Goal: Task Accomplishment & Management: Complete application form

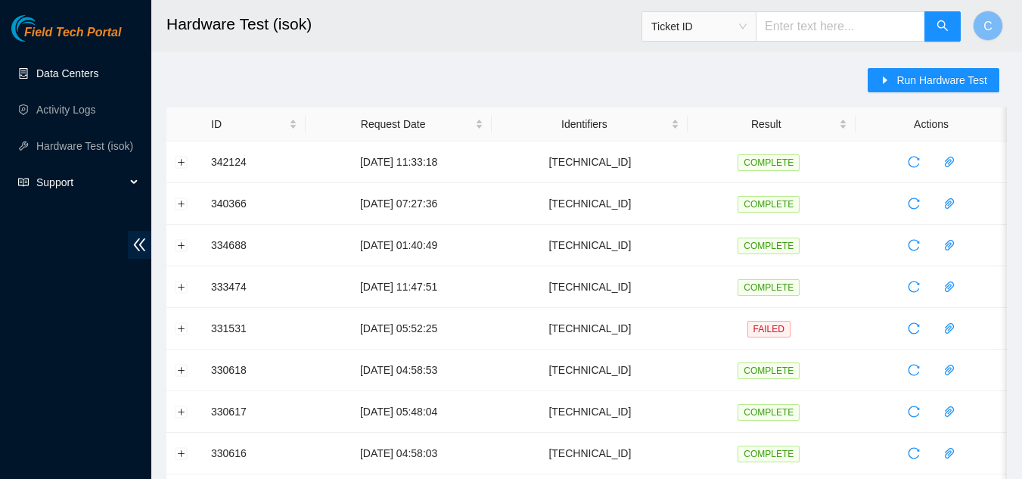
click at [59, 78] on link "Data Centers" at bounding box center [67, 73] width 62 height 12
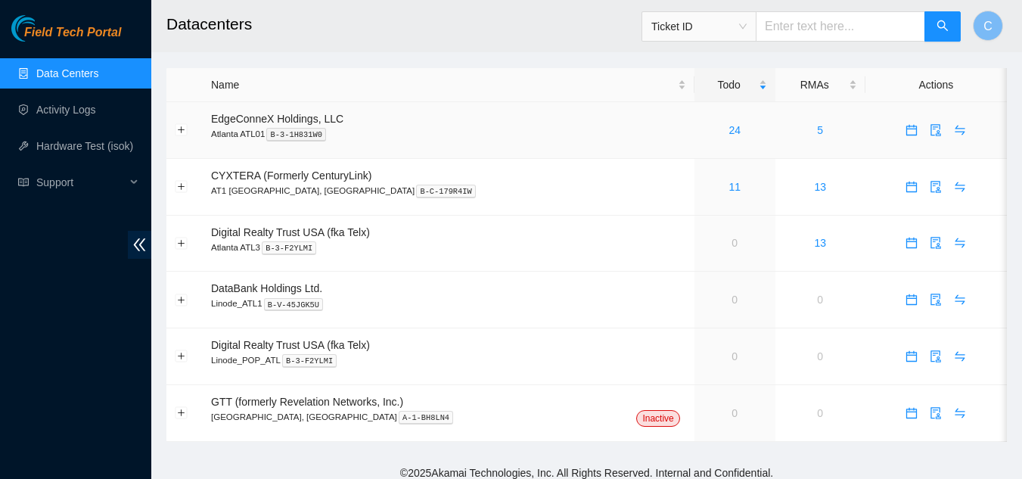
click at [702, 129] on div "24" at bounding box center [734, 130] width 64 height 17
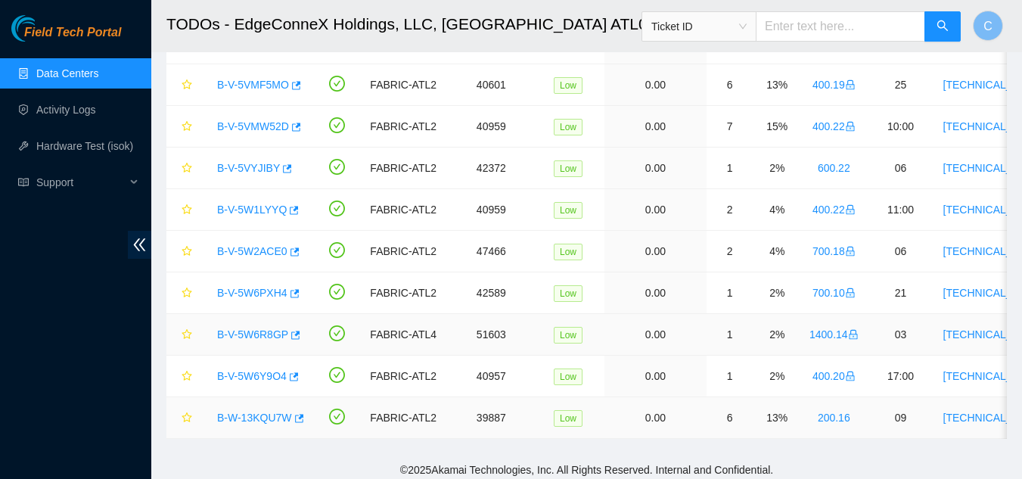
scroll to position [740, 0]
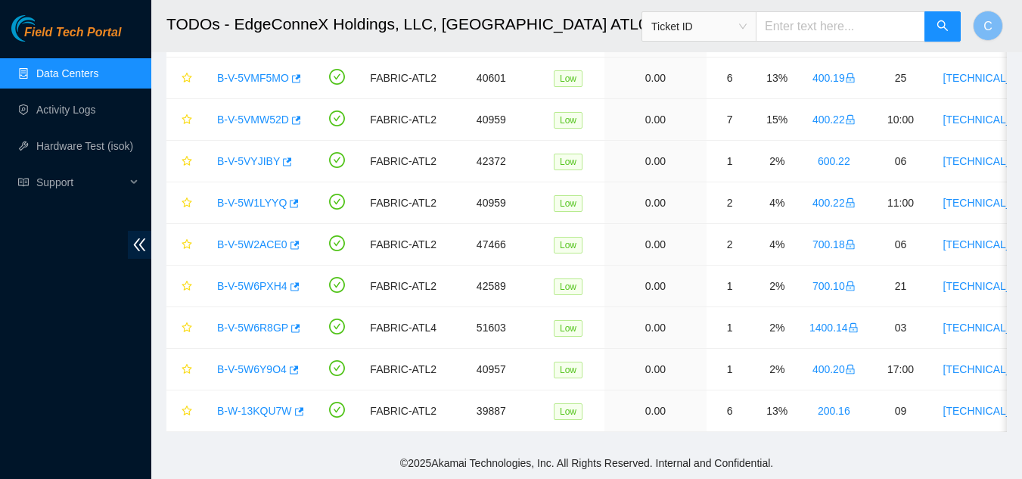
click at [79, 68] on link "Data Centers" at bounding box center [67, 73] width 62 height 12
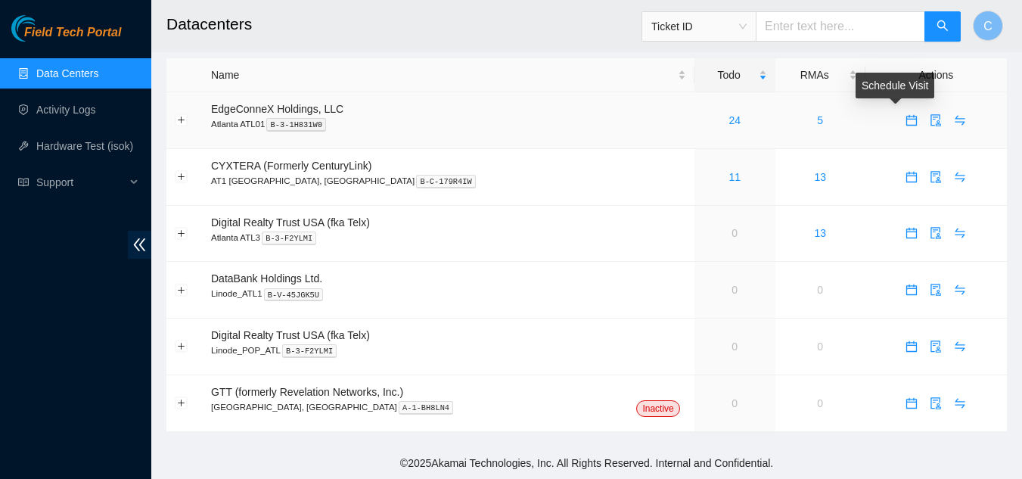
click at [905, 122] on icon "calendar" at bounding box center [911, 120] width 12 height 12
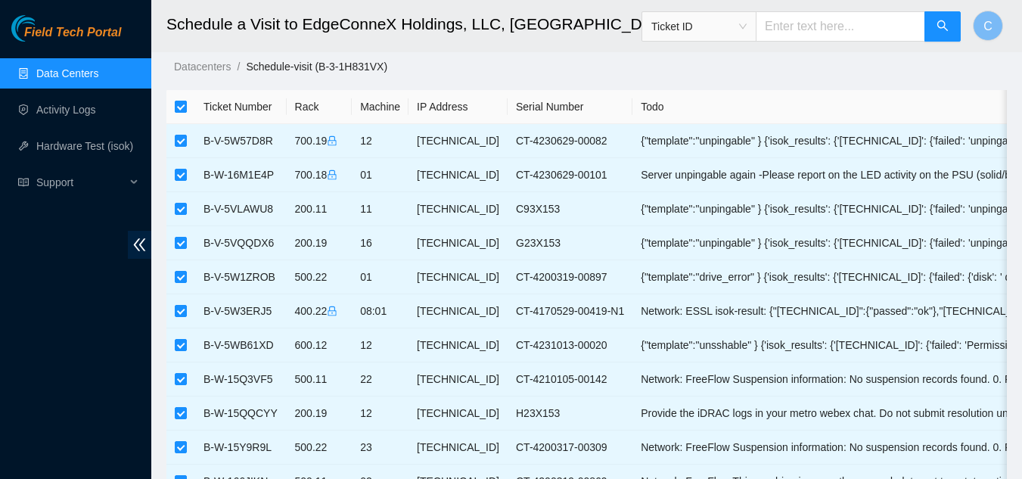
click at [181, 106] on input "checkbox" at bounding box center [181, 107] width 12 height 12
checkbox input "false"
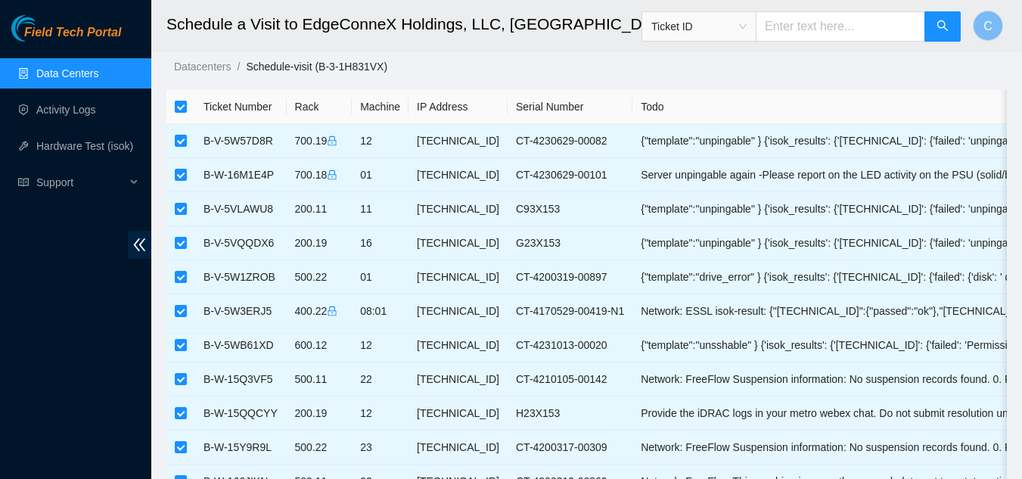
checkbox input "false"
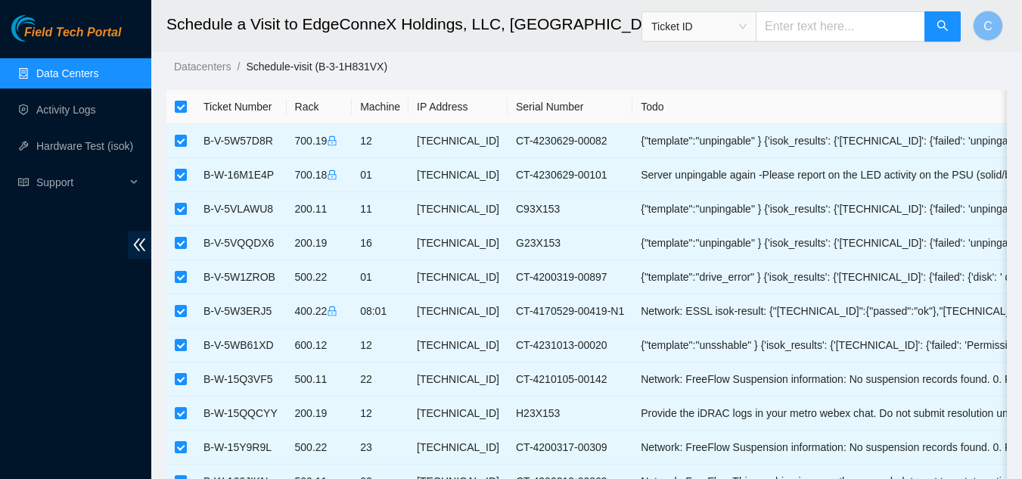
checkbox input "false"
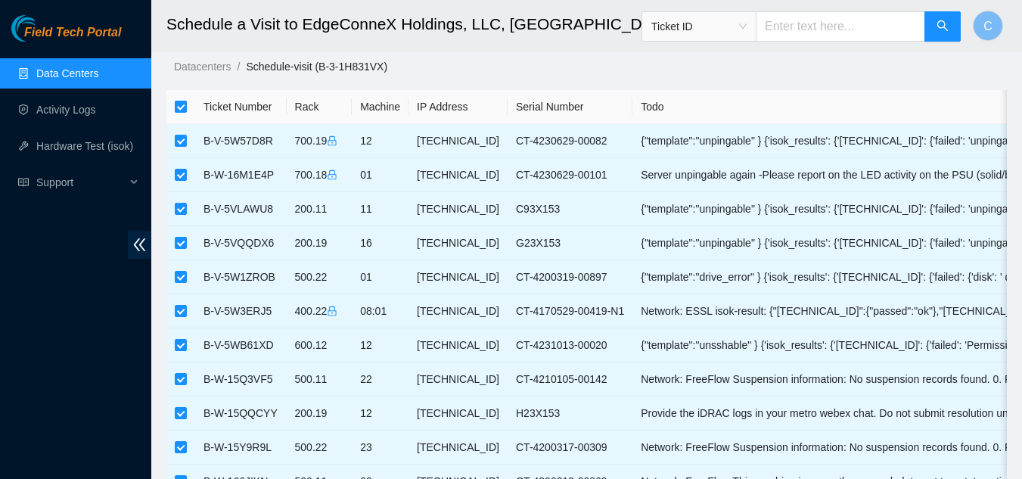
checkbox input "false"
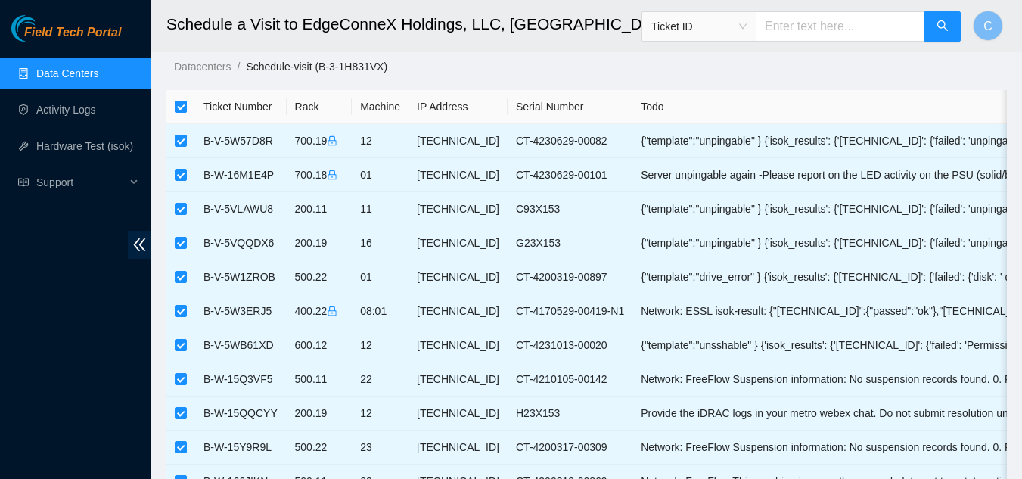
checkbox input "false"
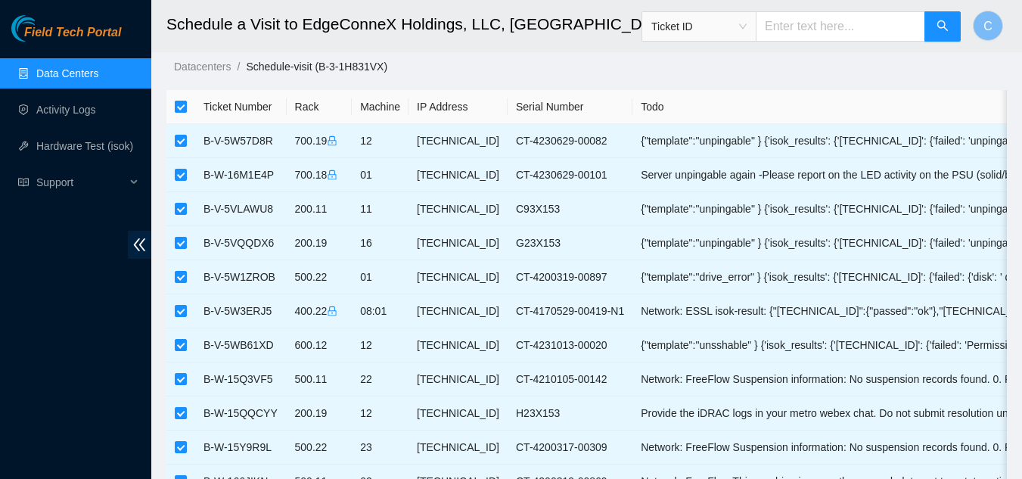
checkbox input "false"
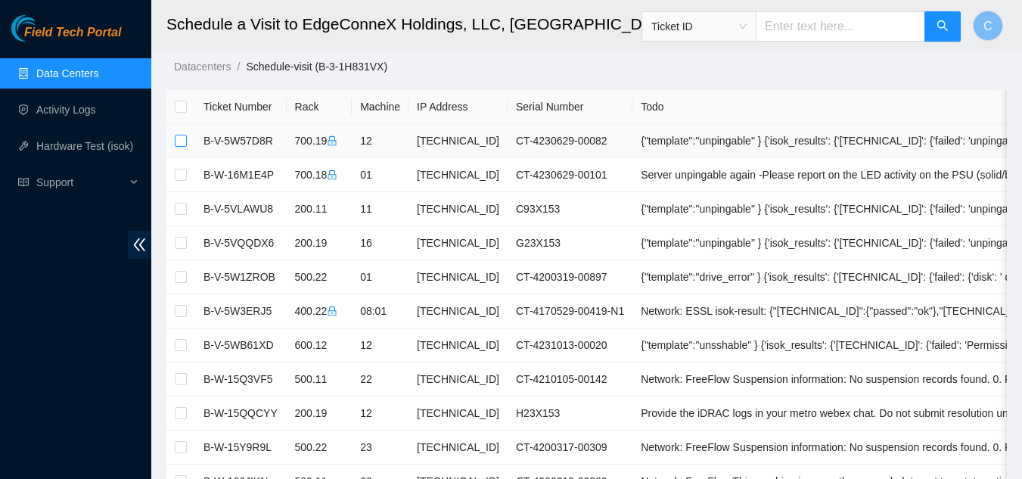
click at [178, 144] on input "checkbox" at bounding box center [181, 141] width 12 height 12
checkbox input "true"
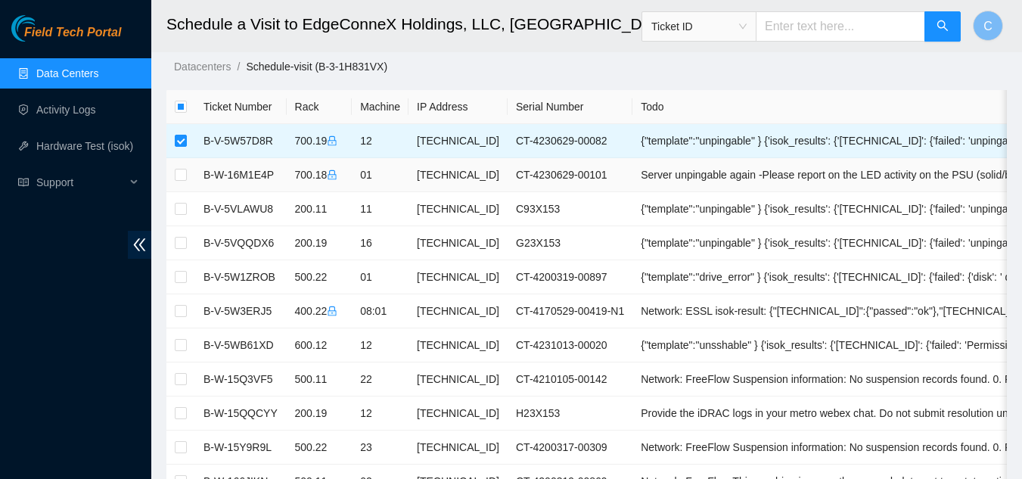
click at [178, 161] on td at bounding box center [180, 175] width 29 height 34
click at [186, 178] on input "checkbox" at bounding box center [181, 175] width 12 height 12
checkbox input "true"
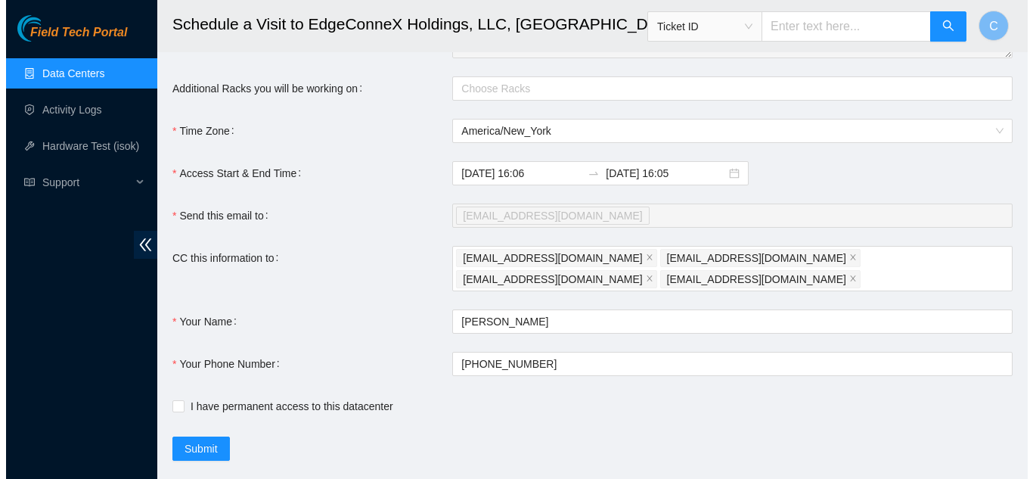
scroll to position [987, 0]
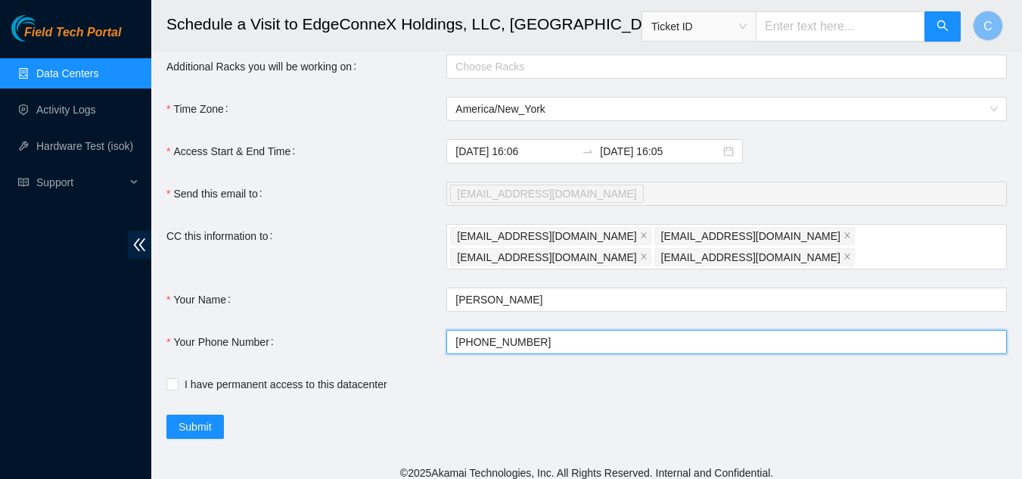
click at [563, 336] on input "+1908-590-0782" at bounding box center [726, 342] width 560 height 24
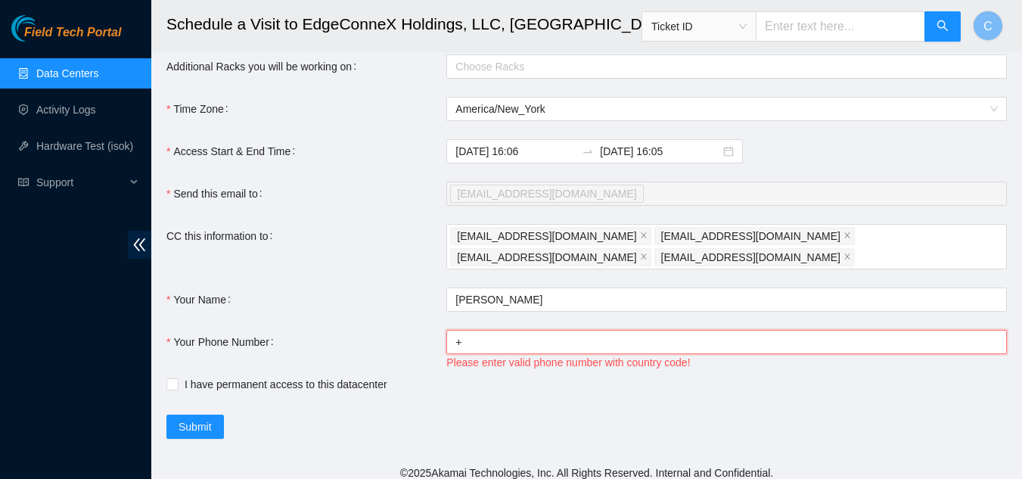
type input "+14046554963"
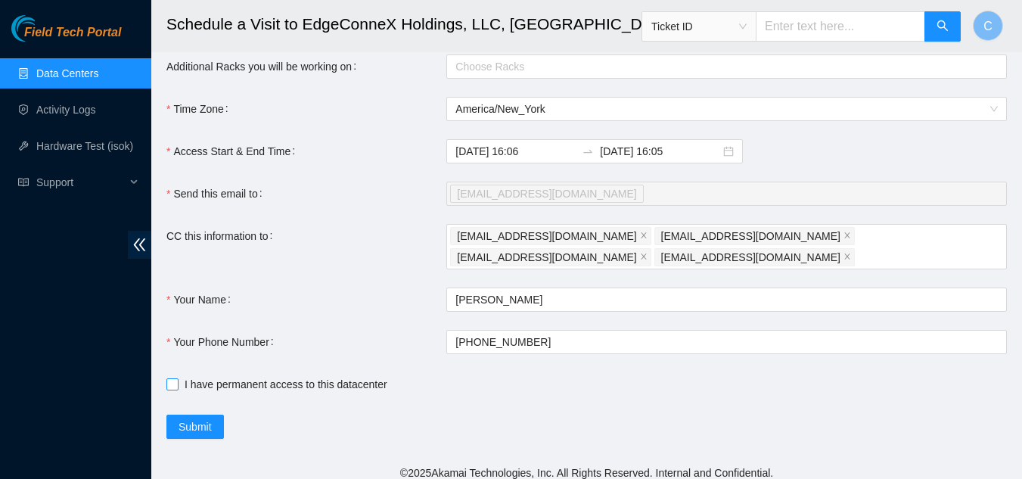
click at [170, 378] on input "I have permanent access to this datacenter" at bounding box center [171, 383] width 11 height 11
checkbox input "true"
click at [197, 418] on span "Submit" at bounding box center [194, 426] width 33 height 17
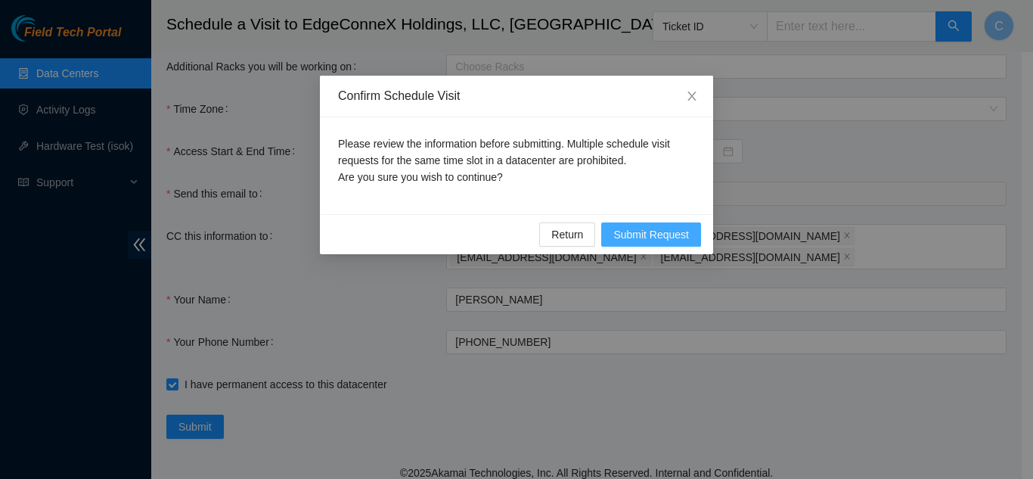
click at [677, 229] on span "Submit Request" at bounding box center [651, 234] width 76 height 17
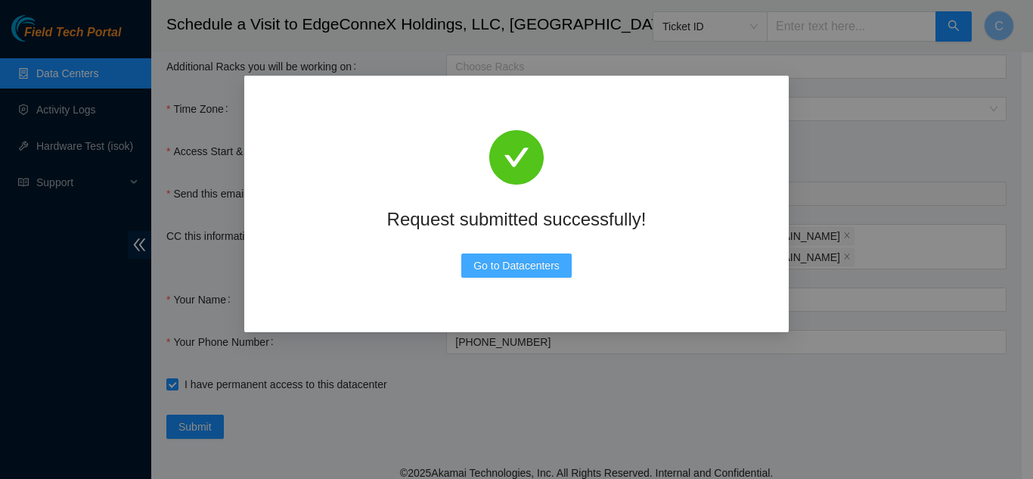
click at [526, 269] on span "Go to Datacenters" at bounding box center [516, 265] width 86 height 17
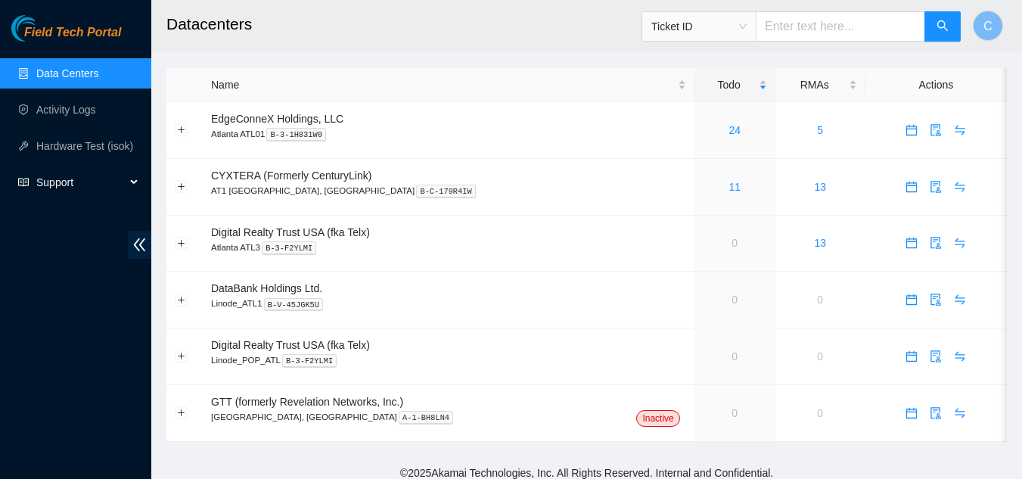
click at [133, 180] on div "Support" at bounding box center [75, 182] width 151 height 30
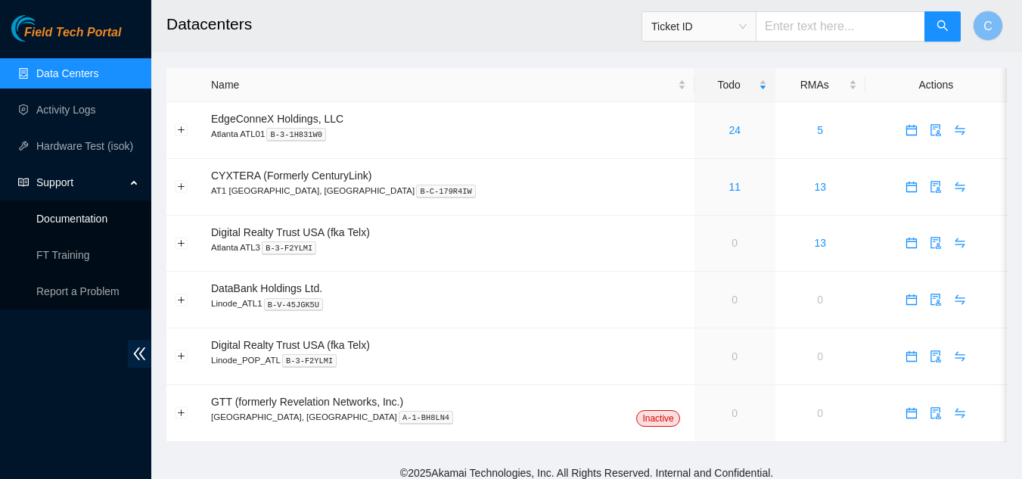
click at [107, 219] on link "Documentation" at bounding box center [71, 218] width 71 height 12
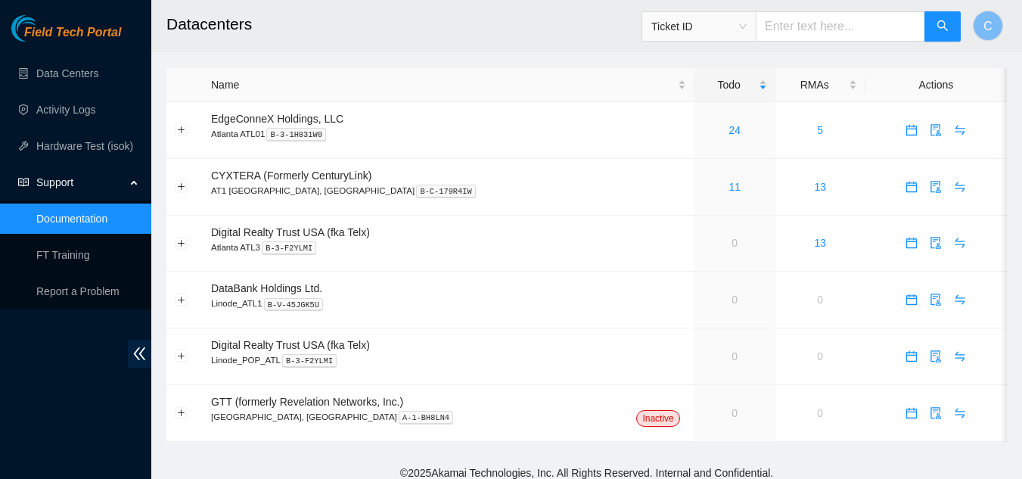
click at [79, 225] on link "Documentation" at bounding box center [71, 218] width 71 height 12
